Goal: Information Seeking & Learning: Learn about a topic

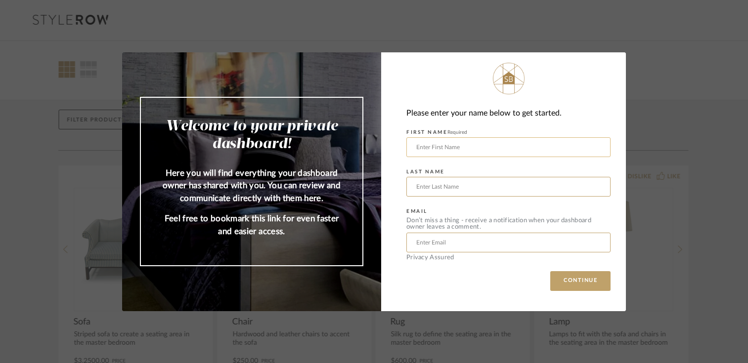
click at [530, 143] on input "text" at bounding box center [508, 147] width 204 height 20
type input "[PERSON_NAME]"
type input "Jauchius"
type input "[EMAIL_ADDRESS][DOMAIN_NAME]"
click at [550, 271] on button "CONTINUE" at bounding box center [580, 281] width 60 height 20
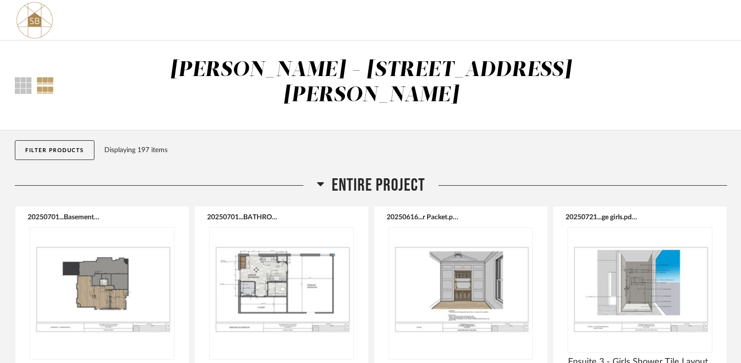
click at [83, 140] on button "Filter Products" at bounding box center [55, 150] width 80 height 20
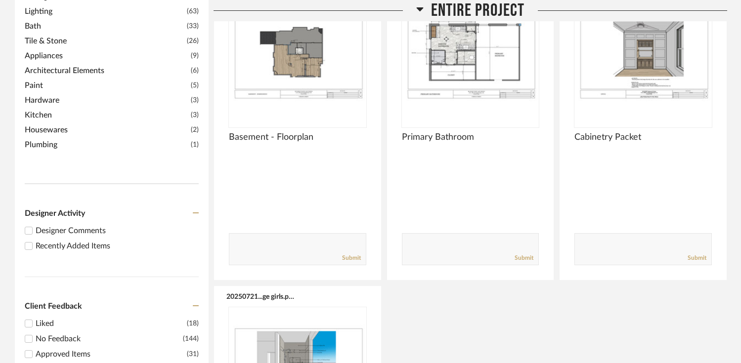
scroll to position [283, 0]
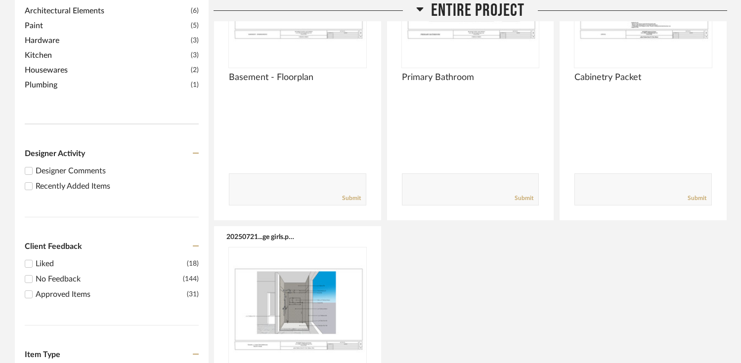
click at [30, 180] on input "Recently Added Items" at bounding box center [29, 186] width 12 height 12
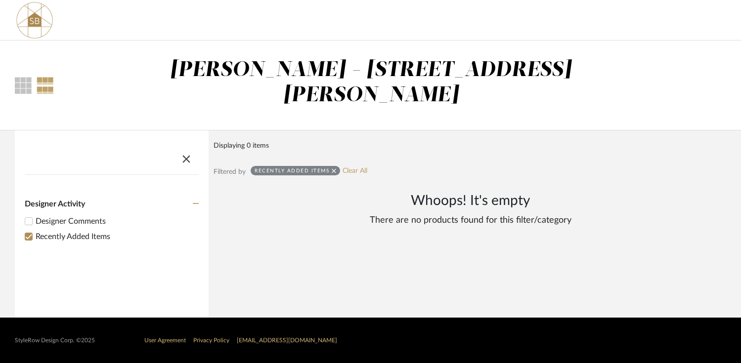
scroll to position [0, 0]
click at [26, 231] on input "Recently Added Items" at bounding box center [29, 237] width 12 height 12
checkbox input "false"
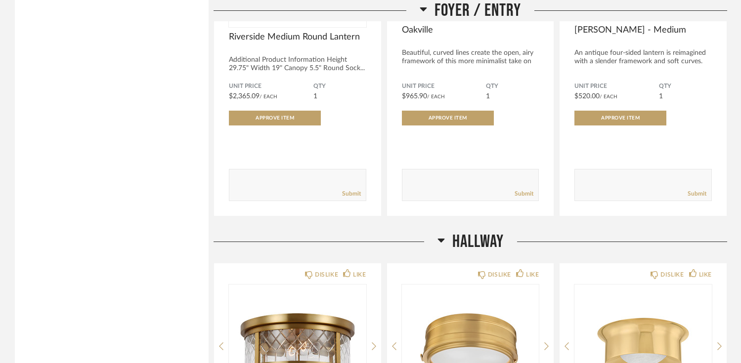
scroll to position [1045, 0]
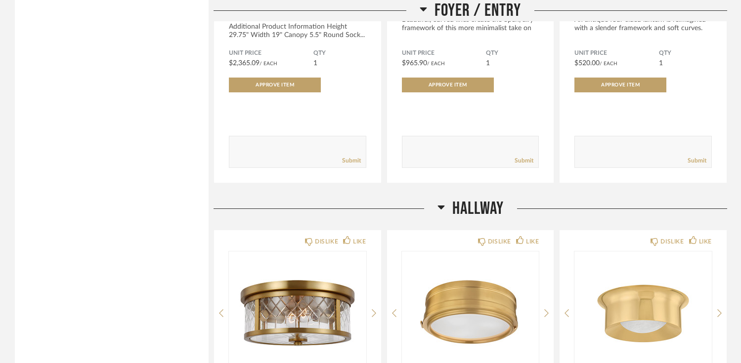
click at [441, 206] on icon at bounding box center [441, 208] width 7 height 4
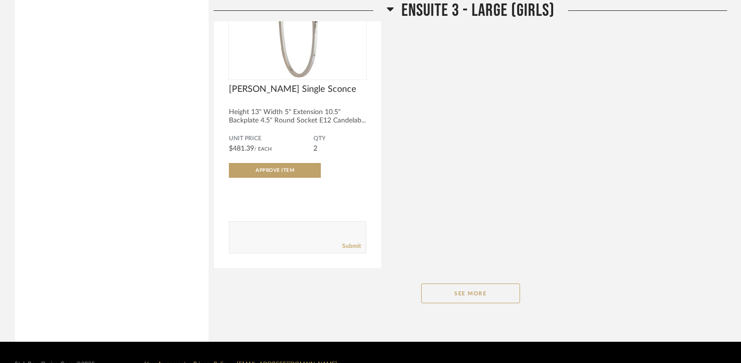
scroll to position [9935, 0]
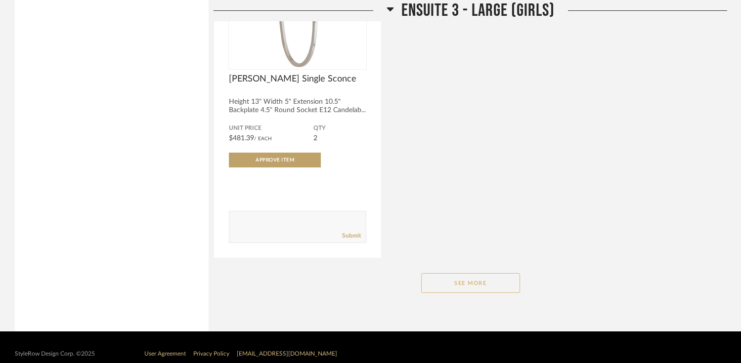
click at [457, 273] on button "See More" at bounding box center [470, 283] width 99 height 20
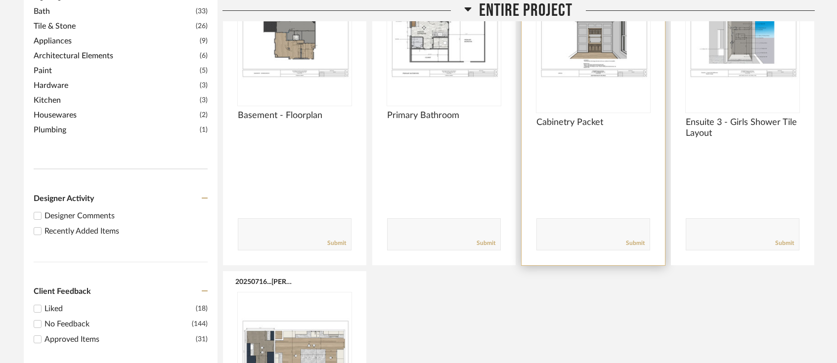
scroll to position [160, 0]
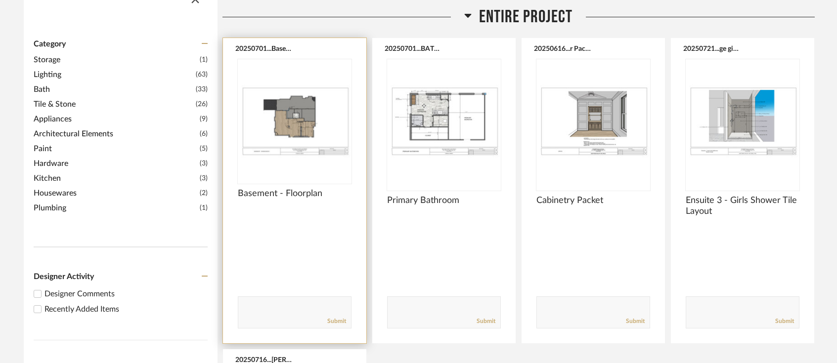
click at [306, 92] on div at bounding box center [295, 121] width 114 height 124
click at [306, 92] on img "0" at bounding box center [295, 121] width 114 height 124
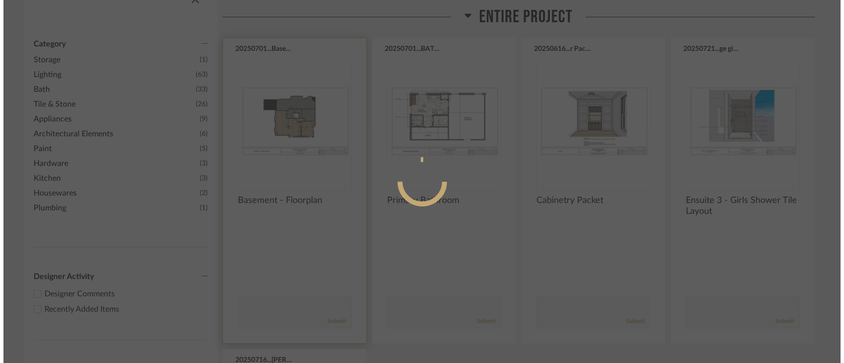
scroll to position [0, 0]
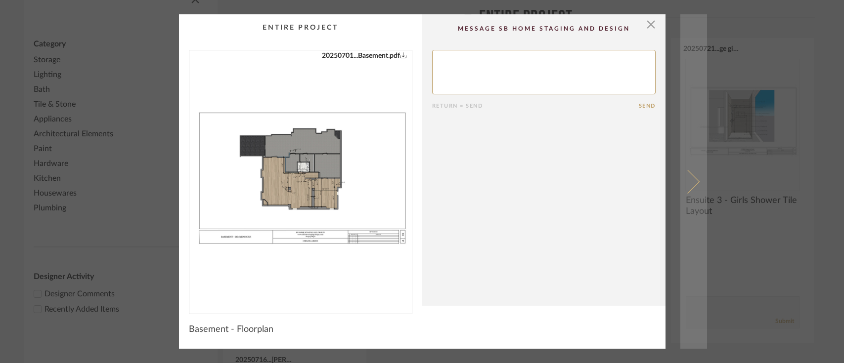
click at [690, 189] on link at bounding box center [693, 181] width 27 height 335
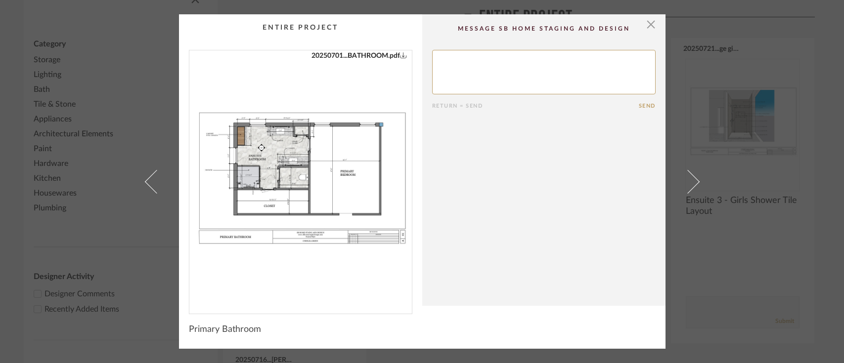
click at [690, 189] on link at bounding box center [693, 181] width 27 height 335
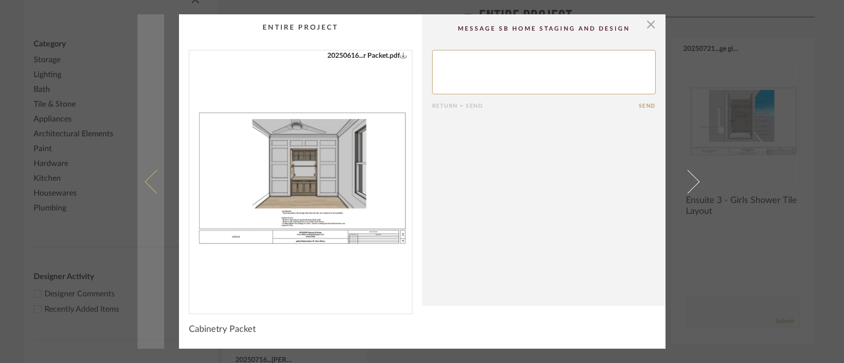
click at [149, 191] on link at bounding box center [150, 181] width 27 height 335
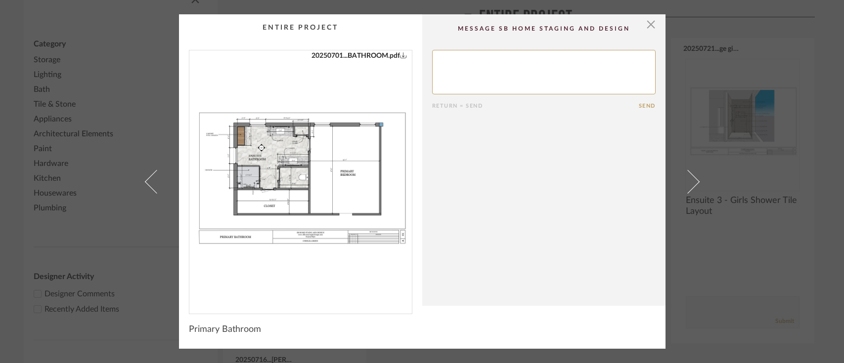
click at [149, 191] on link at bounding box center [150, 181] width 27 height 335
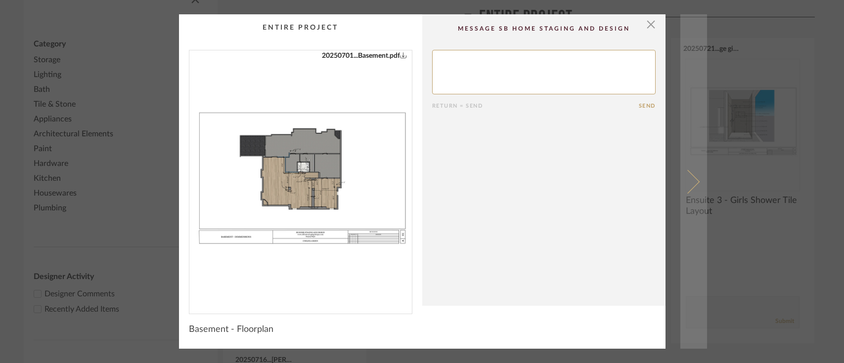
click at [685, 182] on span at bounding box center [687, 182] width 24 height 24
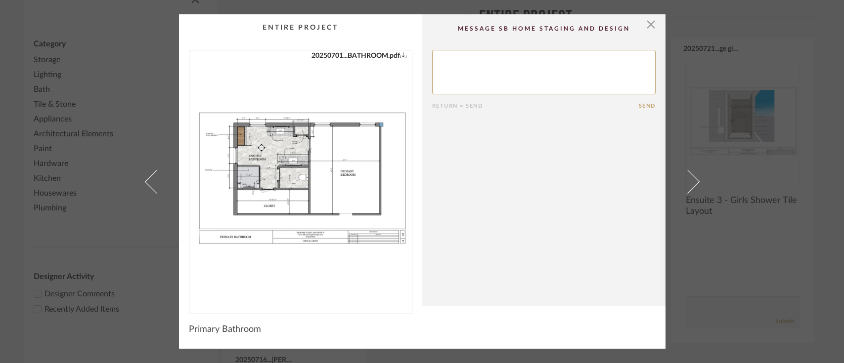
click at [685, 182] on span at bounding box center [687, 182] width 24 height 24
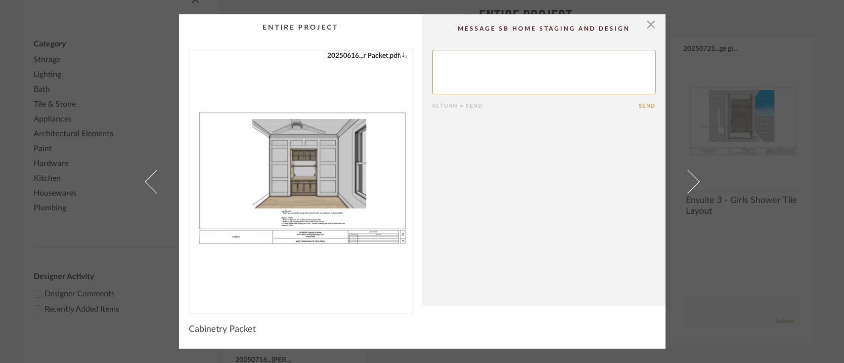
click at [332, 200] on img "0" at bounding box center [300, 178] width 223 height 256
click at [647, 27] on span "button" at bounding box center [651, 24] width 20 height 20
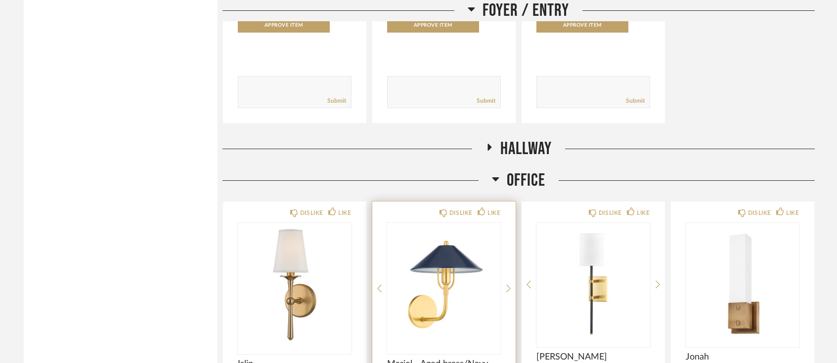
scroll to position [1048, 0]
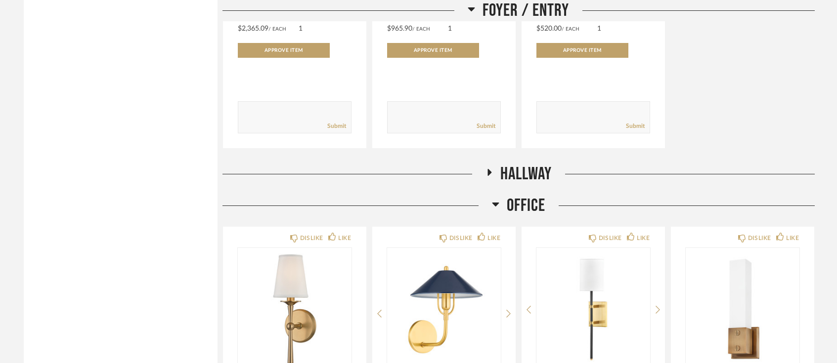
click at [491, 169] on icon at bounding box center [489, 172] width 12 height 7
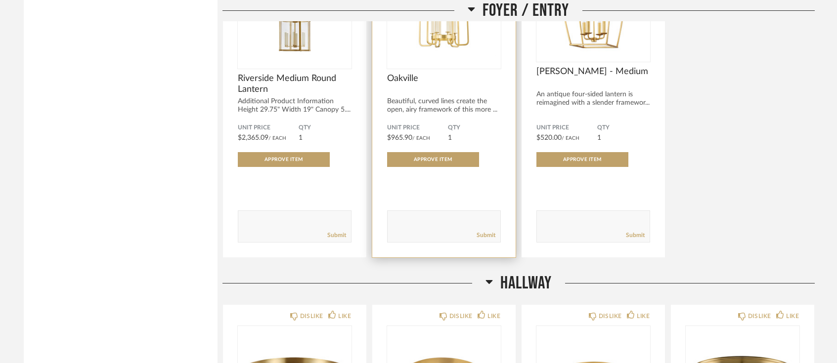
scroll to position [956, 0]
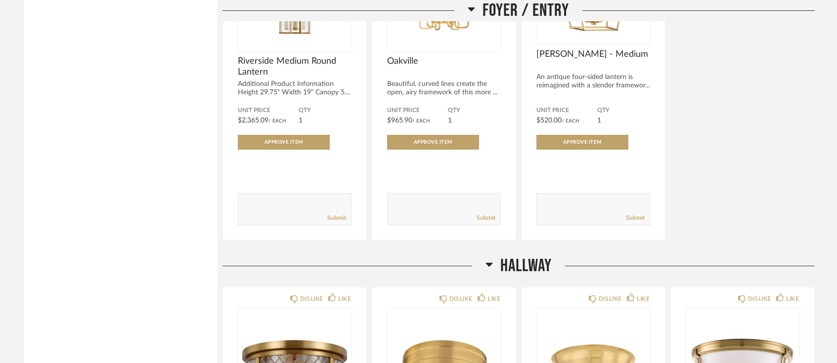
click at [488, 263] on icon at bounding box center [489, 265] width 7 height 4
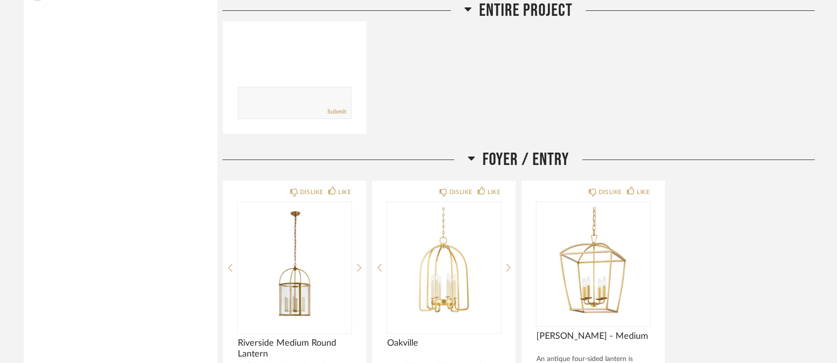
scroll to position [581, 0]
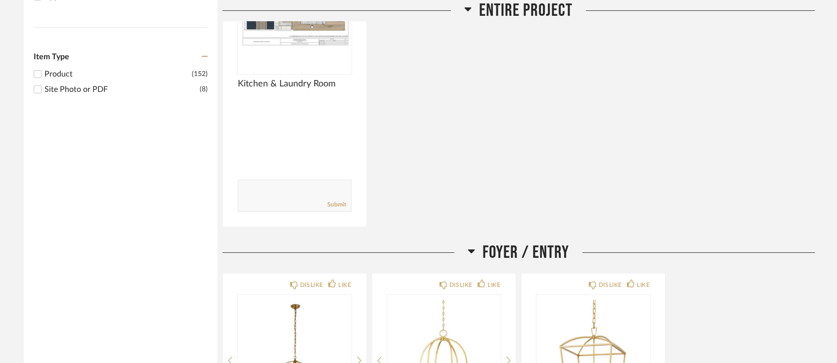
click at [474, 250] on icon at bounding box center [471, 252] width 7 height 4
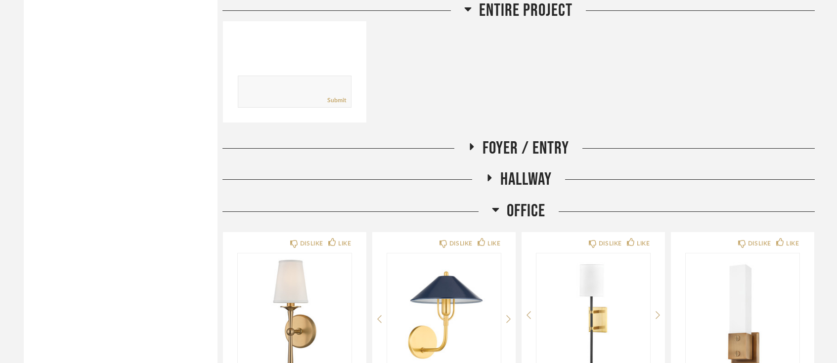
scroll to position [694, 0]
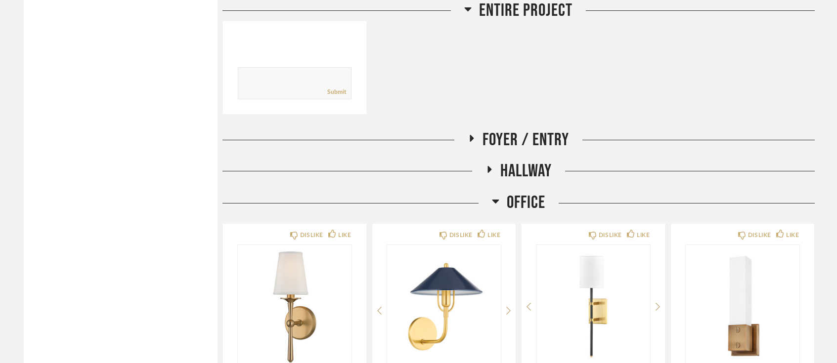
click at [474, 135] on icon at bounding box center [472, 138] width 12 height 7
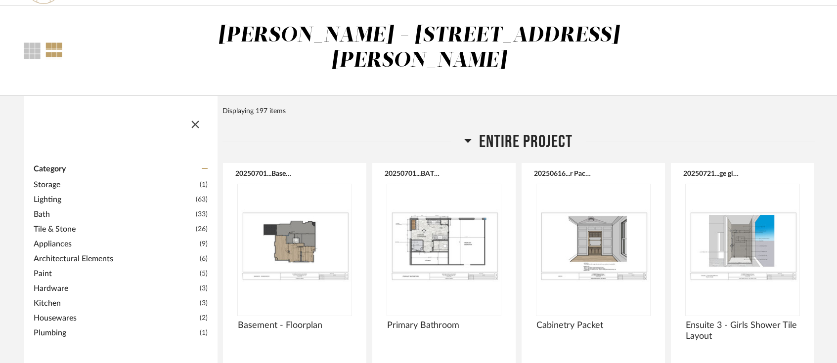
scroll to position [0, 0]
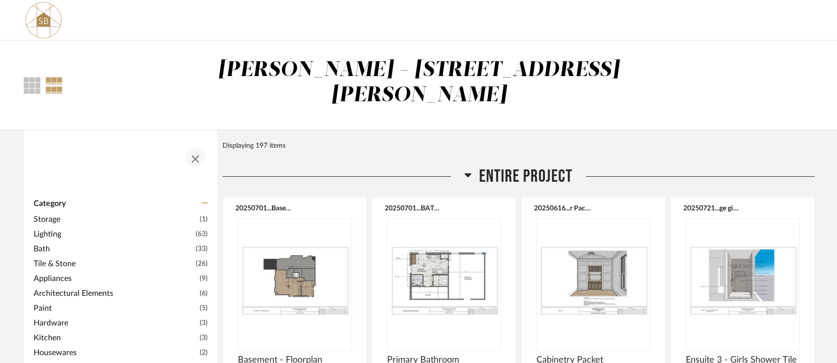
click at [196, 145] on span "button" at bounding box center [195, 157] width 24 height 24
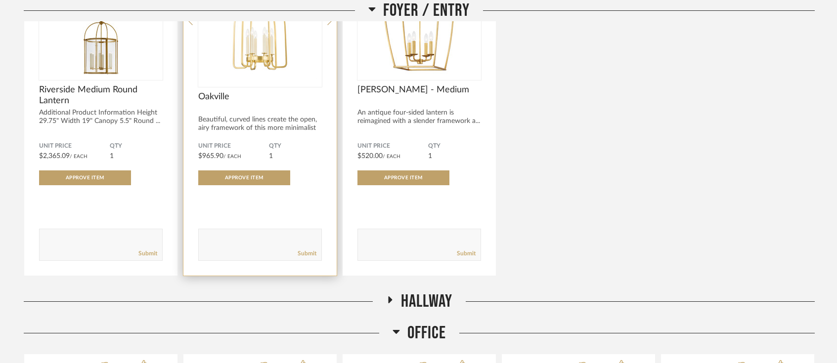
scroll to position [586, 0]
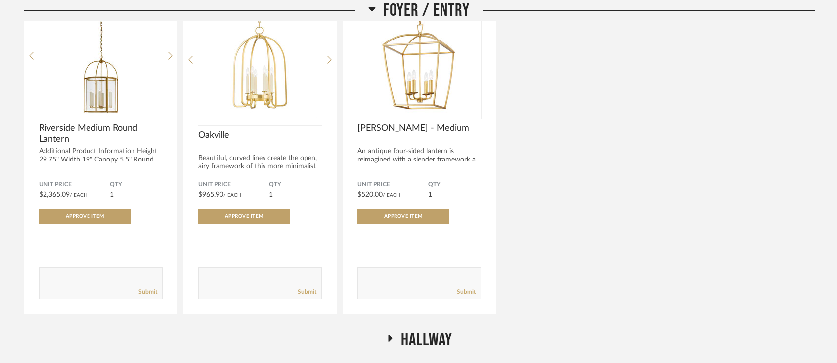
click at [388, 335] on icon at bounding box center [390, 338] width 4 height 7
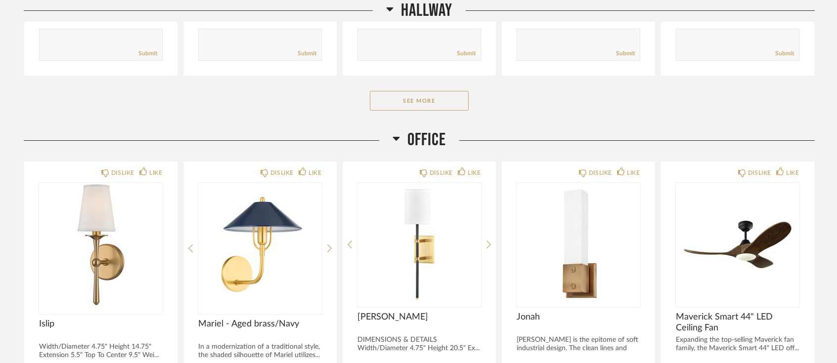
scroll to position [1156, 0]
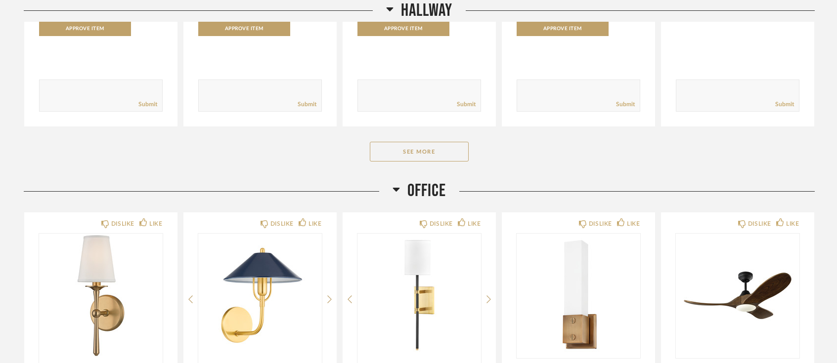
click at [416, 142] on button "See More" at bounding box center [419, 152] width 99 height 20
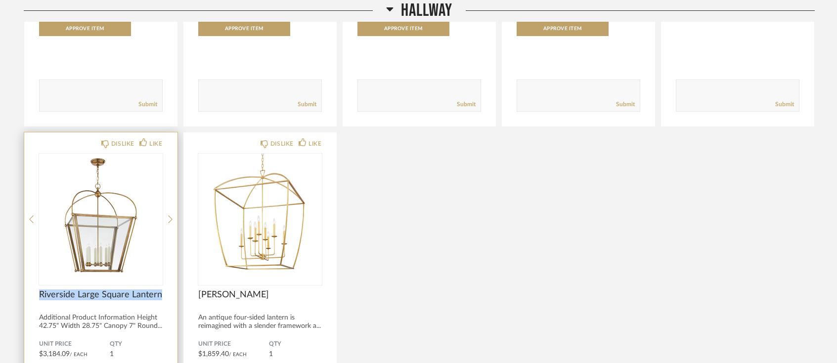
drag, startPoint x: 39, startPoint y: 271, endPoint x: 162, endPoint y: 277, distance: 122.8
click at [162, 290] on div "Riverside Large Square Lantern" at bounding box center [101, 301] width 124 height 22
copy span "Riverside Large Square Lantern"
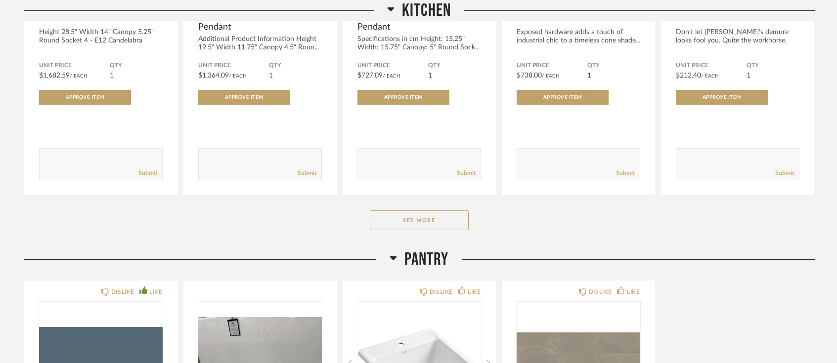
scroll to position [2682, 0]
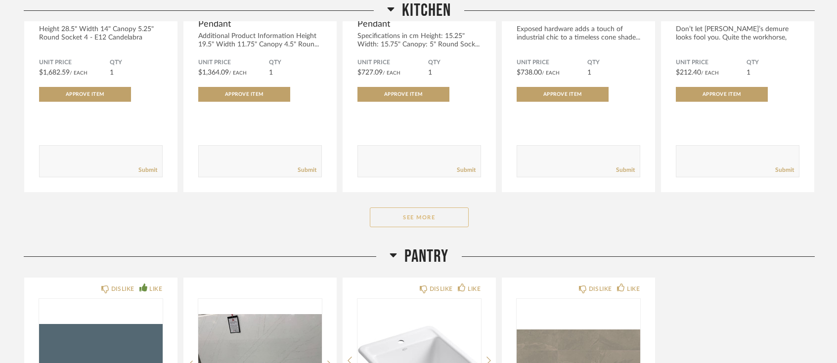
click at [407, 208] on button "See More" at bounding box center [419, 218] width 99 height 20
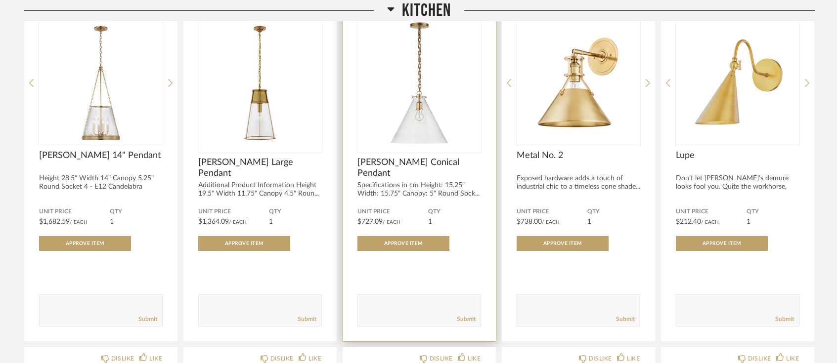
scroll to position [2534, 0]
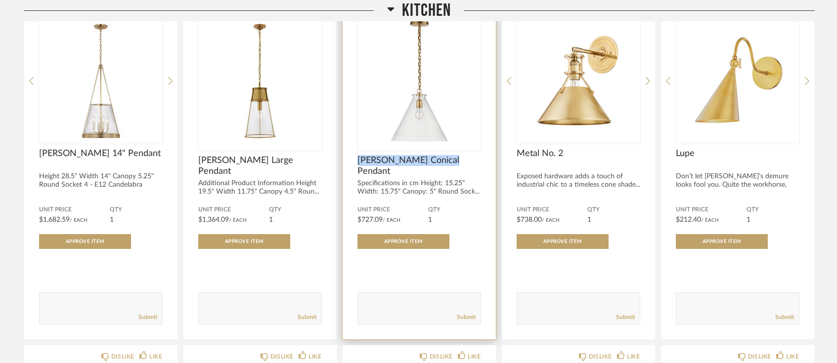
drag, startPoint x: 354, startPoint y: 137, endPoint x: 455, endPoint y: 136, distance: 101.4
click at [455, 136] on div "DISLIKE LIKE [PERSON_NAME] Conical Pendant Specifications in cm Height: 15.25" …" at bounding box center [419, 169] width 153 height 342
copy span "[PERSON_NAME] Conical Pendant"
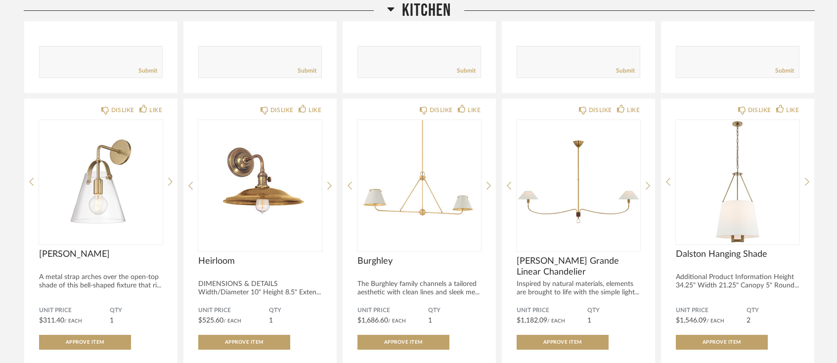
scroll to position [2783, 0]
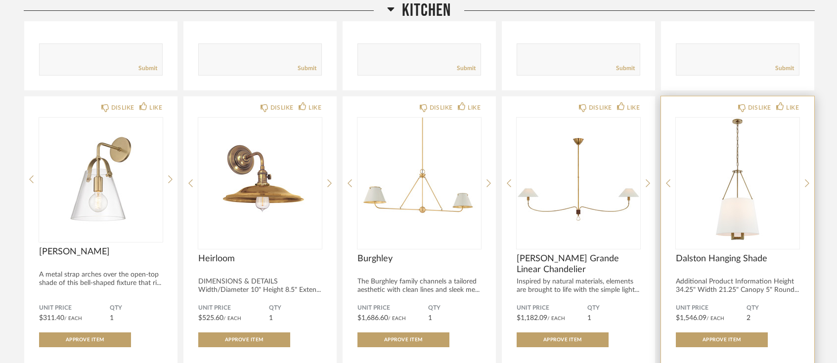
click at [0, 0] on img at bounding box center [0, 0] width 0 height 0
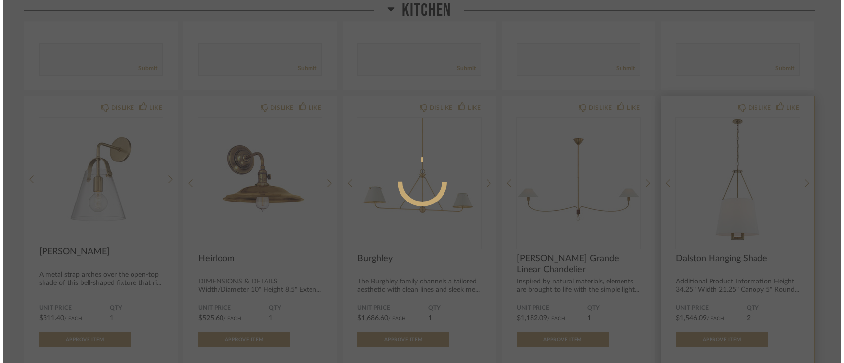
scroll to position [0, 0]
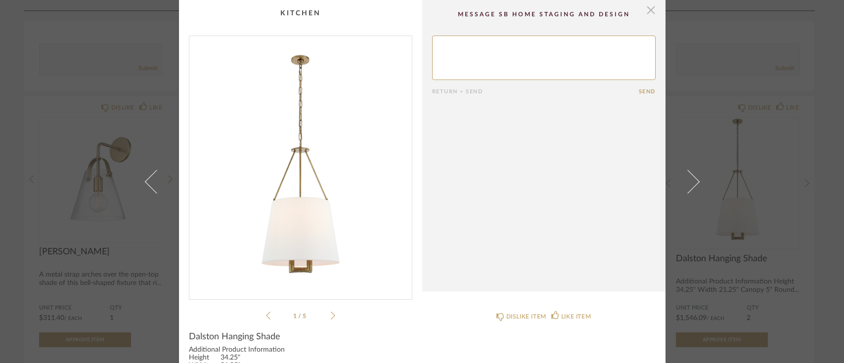
click at [649, 13] on span "button" at bounding box center [651, 10] width 20 height 20
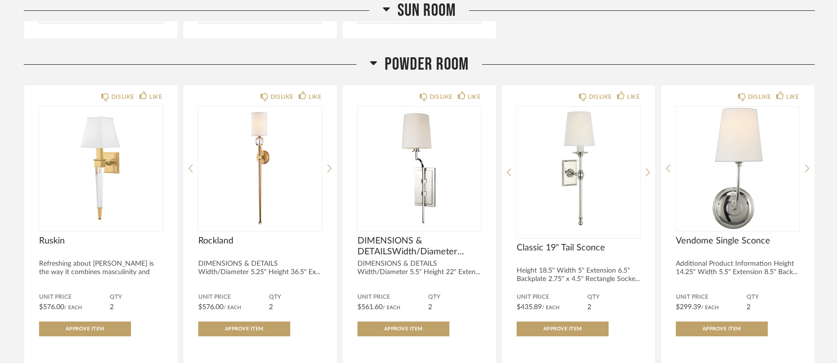
scroll to position [5031, 0]
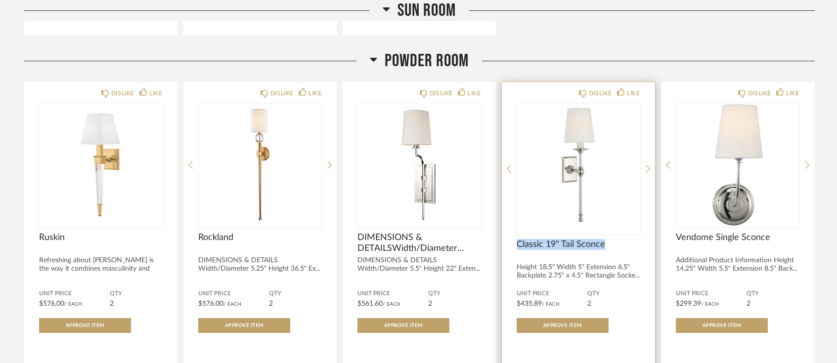
drag, startPoint x: 609, startPoint y: 224, endPoint x: 517, endPoint y: 229, distance: 92.1
click at [517, 239] on span "Classic 19" Tail Sconce" at bounding box center [579, 244] width 124 height 11
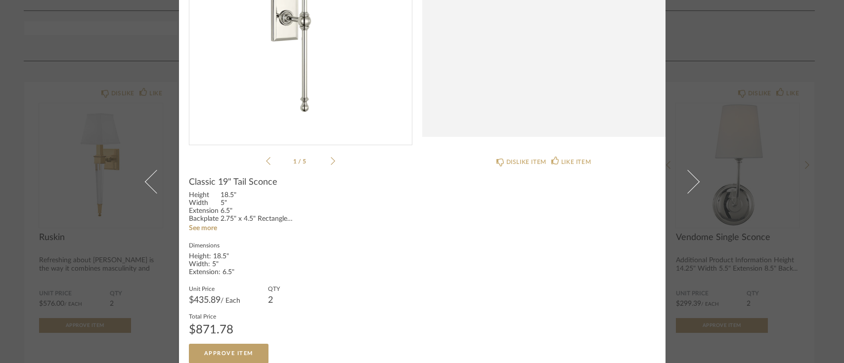
scroll to position [149, 0]
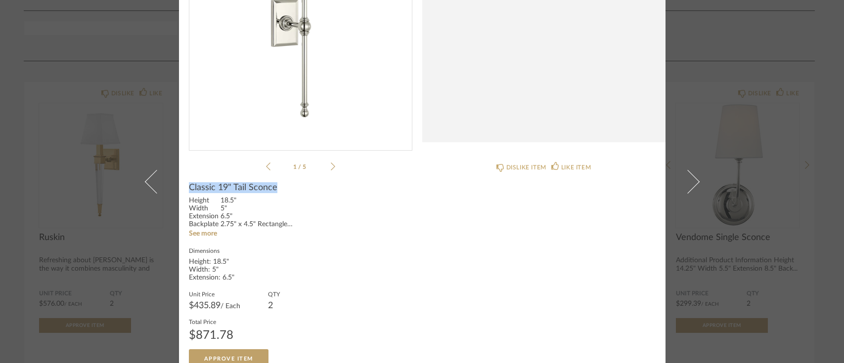
drag, startPoint x: 277, startPoint y: 191, endPoint x: 185, endPoint y: 188, distance: 91.5
click at [189, 189] on div "Classic 19" Tail Sconce" at bounding box center [301, 187] width 224 height 11
copy span "Classic 19" Tail Sconce"
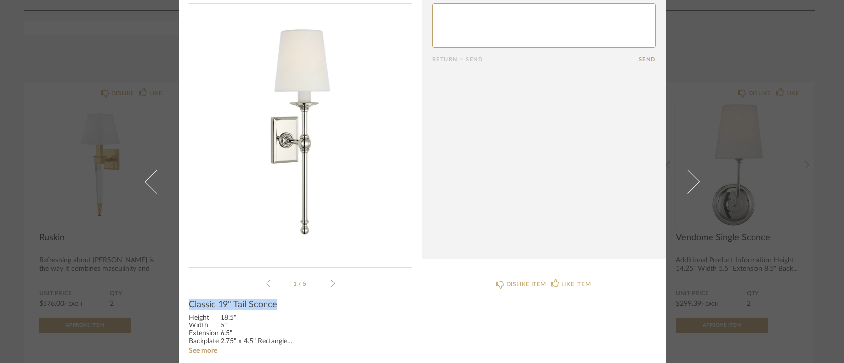
scroll to position [0, 0]
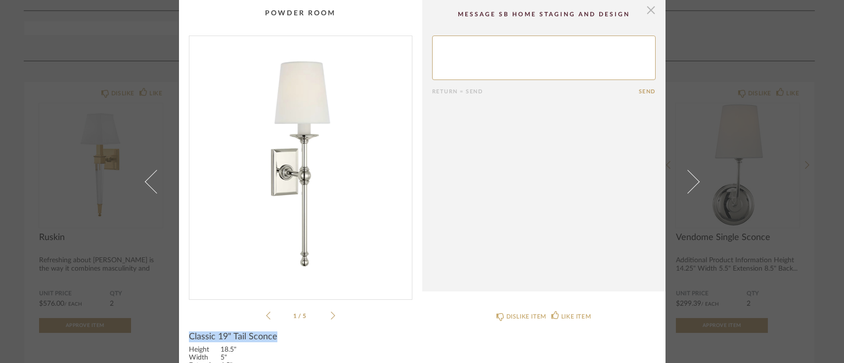
click at [649, 12] on span "button" at bounding box center [651, 10] width 20 height 20
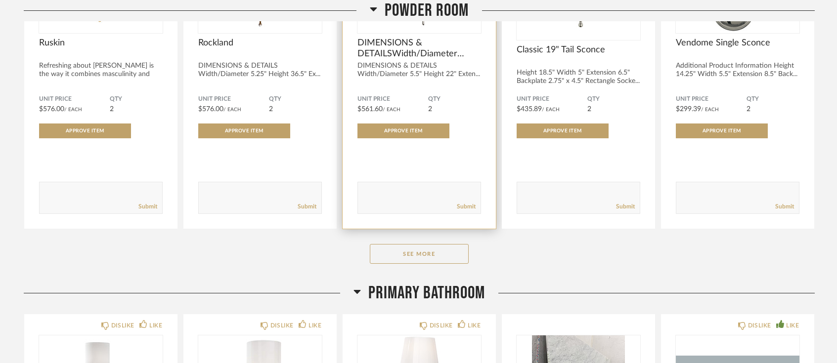
scroll to position [5229, 0]
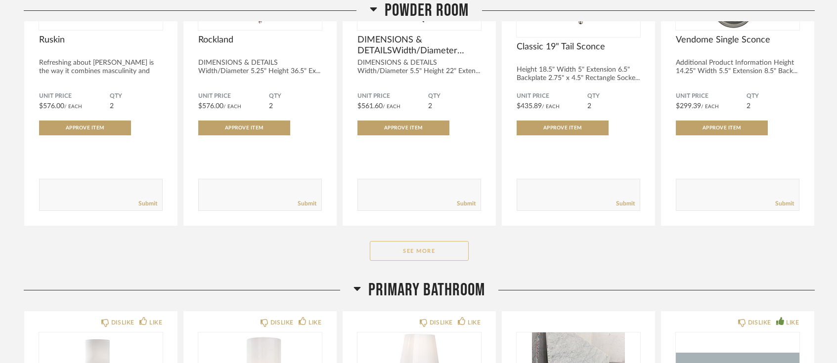
click at [442, 241] on button "See More" at bounding box center [419, 251] width 99 height 20
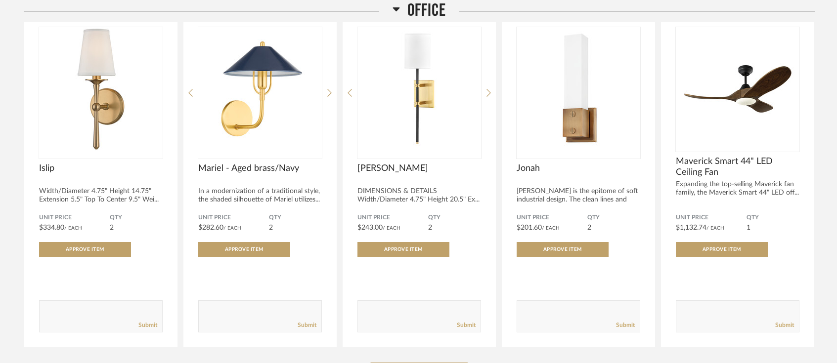
scroll to position [1711, 0]
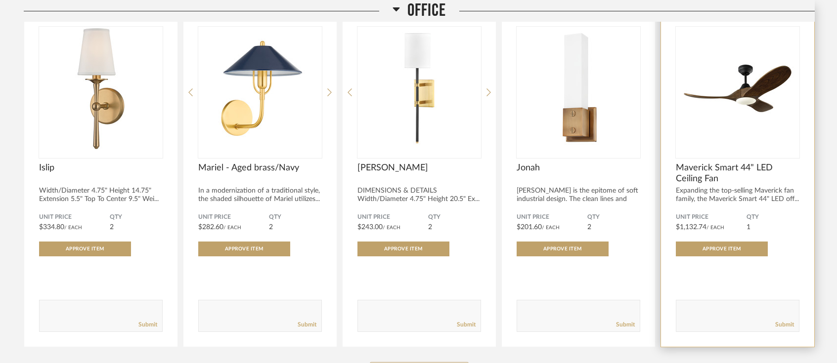
click at [747, 80] on img "0" at bounding box center [738, 89] width 124 height 124
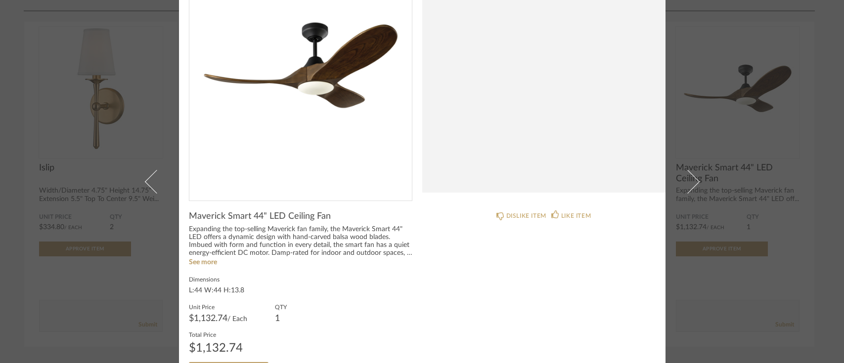
scroll to position [98, 0]
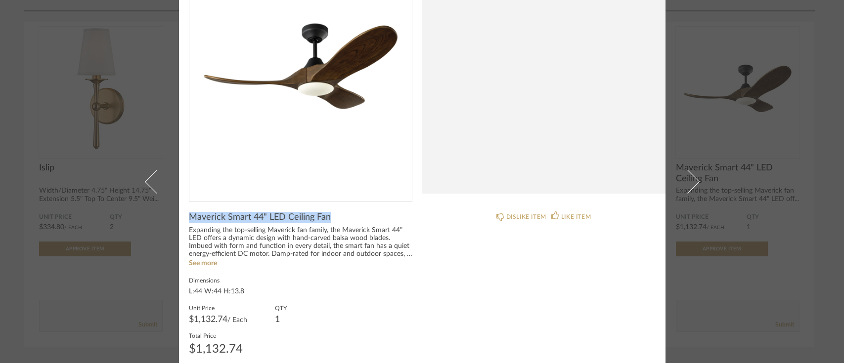
drag, startPoint x: 185, startPoint y: 216, endPoint x: 330, endPoint y: 218, distance: 144.9
click at [330, 218] on div "Maverick Smart 44" LED Ceiling Fan" at bounding box center [301, 217] width 224 height 11
copy span "Maverick Smart 44" LED Ceiling Fan"
